Goal: Find specific page/section: Find specific page/section

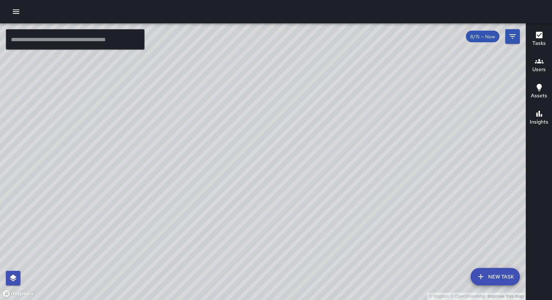
click at [16, 15] on icon "button" at bounding box center [16, 11] width 9 height 9
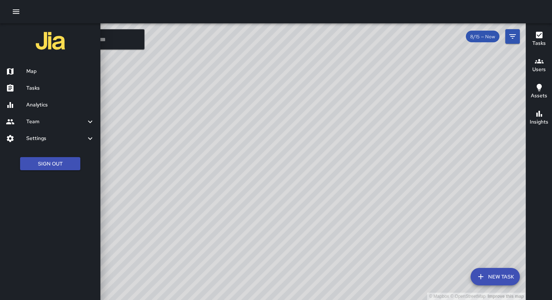
click at [42, 106] on h6 "Analytics" at bounding box center [60, 105] width 68 height 8
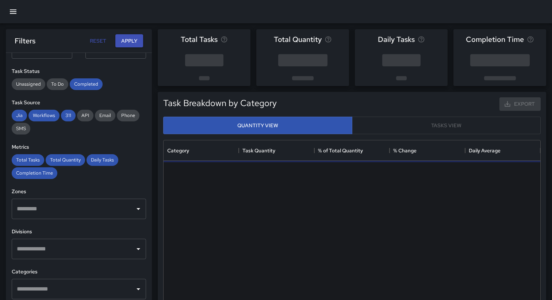
scroll to position [125, 0]
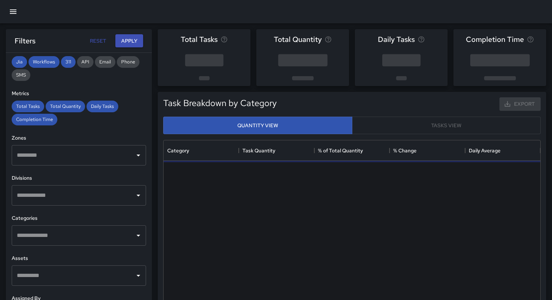
click at [86, 158] on input "text" at bounding box center [73, 156] width 117 height 14
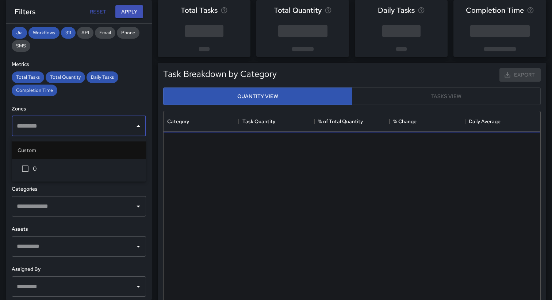
scroll to position [31, 0]
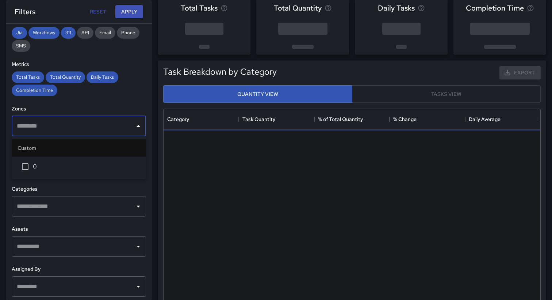
click at [114, 105] on h6 "Zones" at bounding box center [79, 109] width 134 height 8
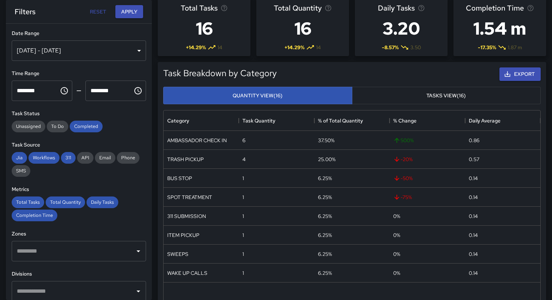
scroll to position [0, 0]
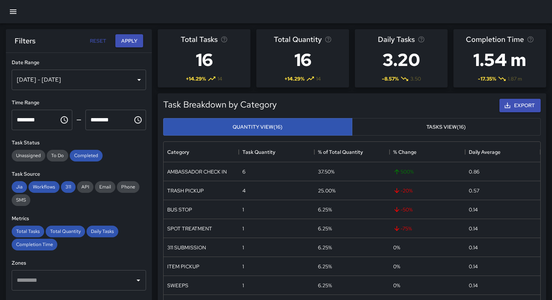
click at [13, 10] on icon "button" at bounding box center [13, 11] width 7 height 4
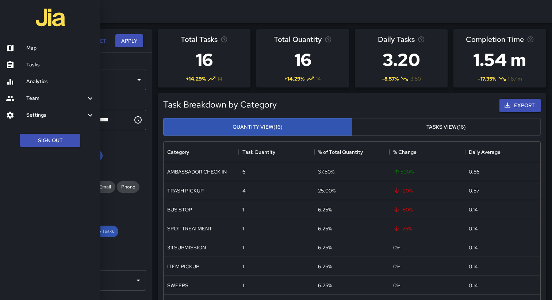
click at [34, 49] on h6 "Map" at bounding box center [60, 48] width 68 height 8
